Goal: Communication & Community: Answer question/provide support

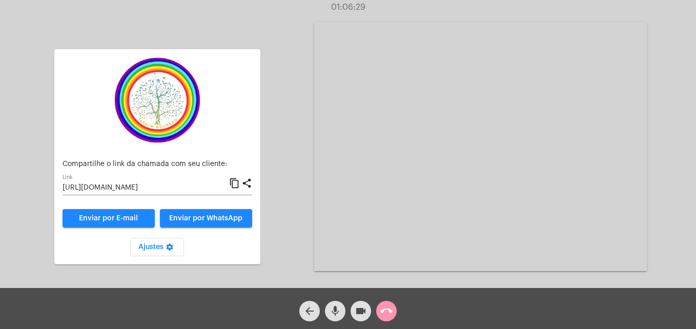
click at [393, 312] on button "call_end" at bounding box center [386, 311] width 20 height 20
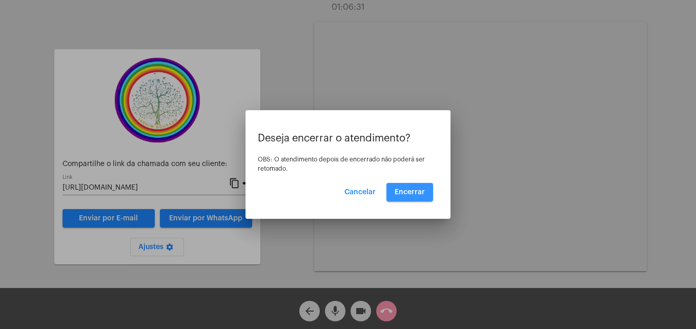
click at [416, 191] on span "Encerrar" at bounding box center [409, 192] width 30 height 7
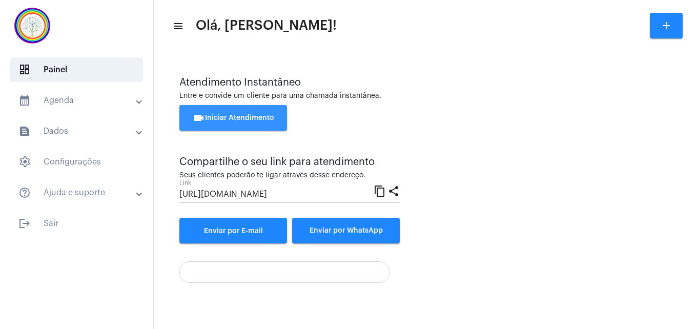
click at [245, 115] on span "videocam Iniciar Atendimento" at bounding box center [233, 117] width 81 height 7
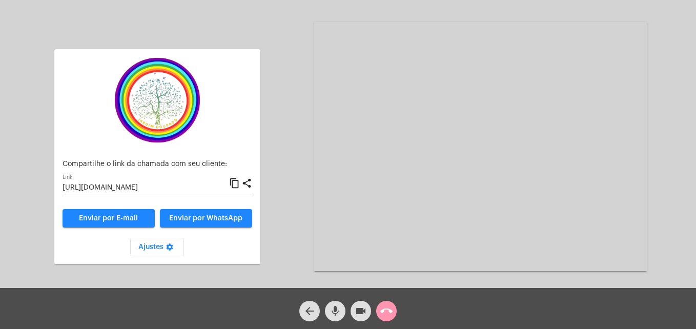
click at [233, 183] on mat-icon "content_copy" at bounding box center [234, 183] width 11 height 12
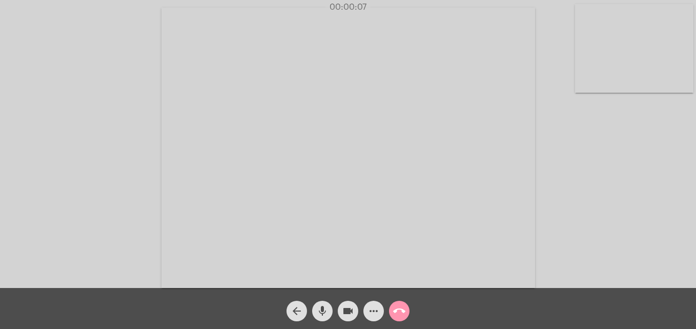
click at [588, 76] on video at bounding box center [634, 48] width 118 height 89
click at [273, 272] on video at bounding box center [440, 147] width 373 height 280
